Goal: Share content: Share content

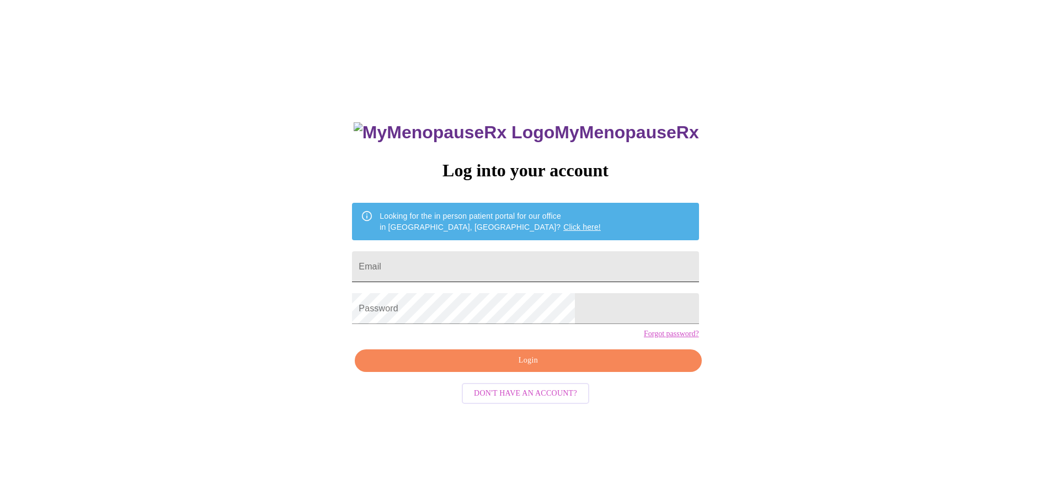
click at [479, 268] on input "Email" at bounding box center [525, 267] width 346 height 31
click at [559, 264] on input "[EMAIL_ADDRESS][DOMAIN_NAME]" at bounding box center [525, 267] width 346 height 31
type input "[PERSON_NAME][EMAIL_ADDRESS][PERSON_NAME][DOMAIN_NAME]"
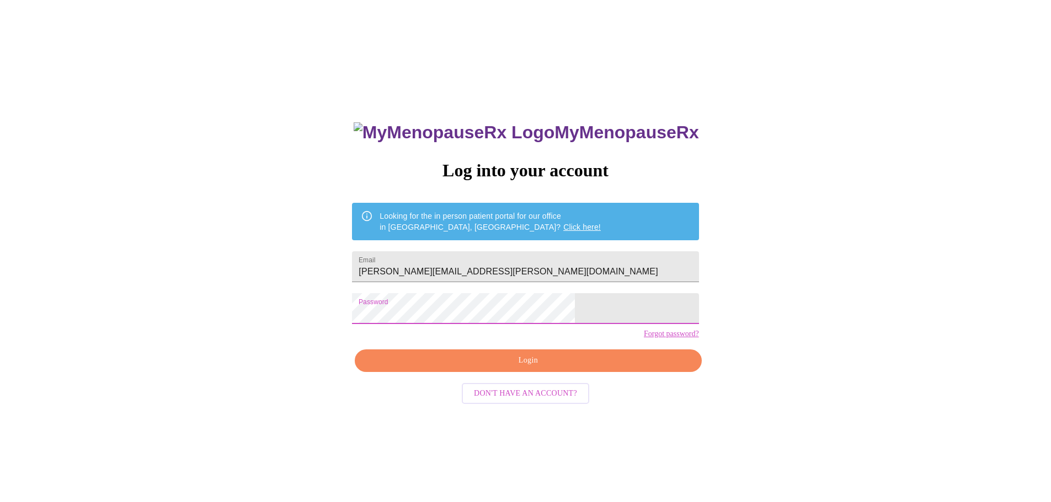
click at [502, 368] on span "Login" at bounding box center [527, 361] width 321 height 14
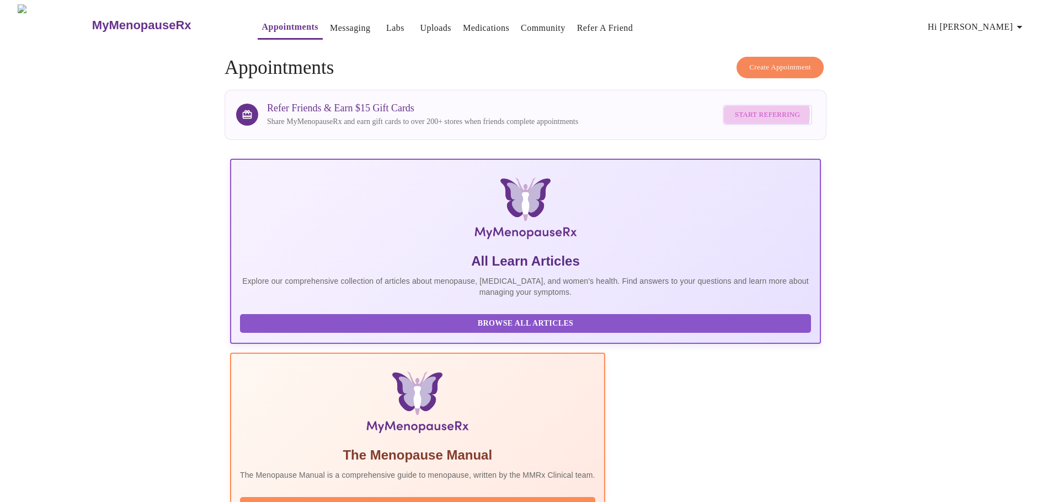
click at [755, 111] on span "Start Referring" at bounding box center [767, 115] width 65 height 13
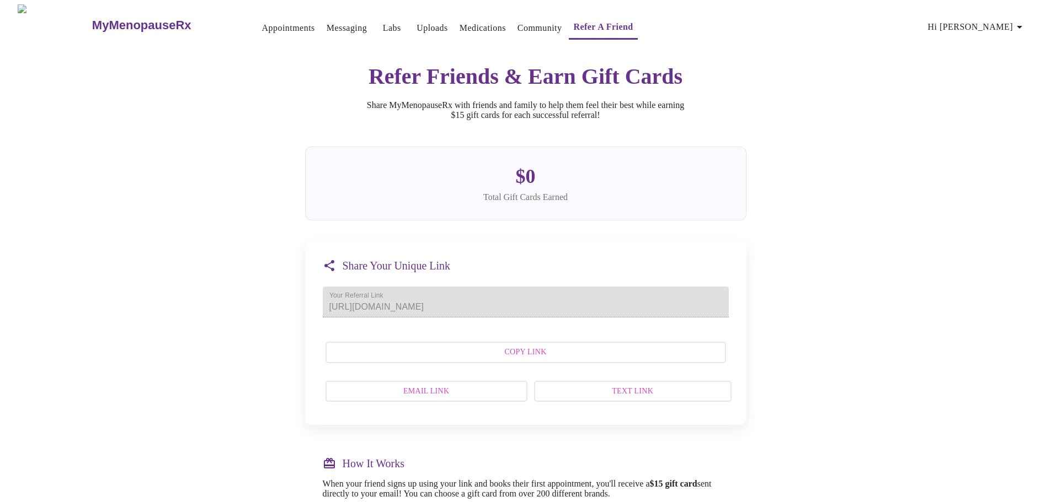
click at [510, 360] on span "Copy Link" at bounding box center [526, 353] width 376 height 14
click at [104, 18] on h3 "MyMenopauseRx" at bounding box center [141, 25] width 99 height 14
